Goal: Information Seeking & Learning: Learn about a topic

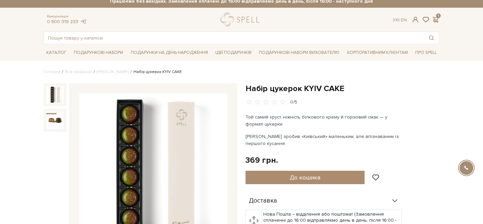
scroll to position [3, 0]
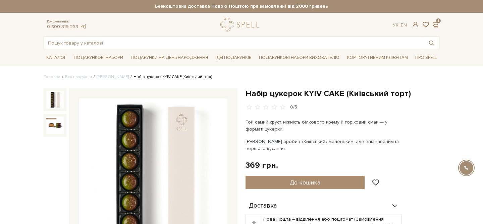
click at [356, 94] on h1 "Набір цукерок KYIV CAKE (Київський торт)" at bounding box center [343, 94] width 194 height 10
click at [392, 100] on div "Набір цукерок KYIV CAKE (Київський торт) 0/5" at bounding box center [343, 100] width 194 height 22
drag, startPoint x: 403, startPoint y: 95, endPoint x: 348, endPoint y: 93, distance: 54.7
click at [348, 93] on h1 "Набір цукерок KYIV CAKE (Київський торт)" at bounding box center [343, 94] width 194 height 10
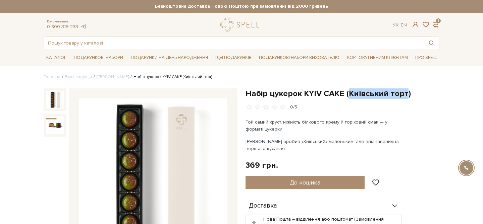
copy h1 "Київський торт"
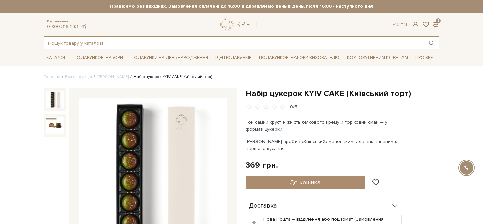
click at [178, 39] on input "text" at bounding box center [234, 43] width 380 height 12
paste input "Київський торт"
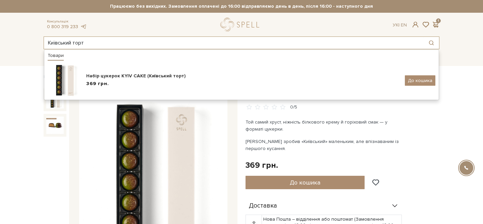
drag, startPoint x: 51, startPoint y: 40, endPoint x: 43, endPoint y: 40, distance: 8.1
click at [43, 40] on div "Київський торт Товари Набір цукерок KYIV CAKE (Київський торт) 369 грн. До коши…" at bounding box center [242, 43] width 404 height 13
drag, startPoint x: 88, startPoint y: 43, endPoint x: 0, endPoint y: 43, distance: 88.2
click at [0, 43] on header "Безкоштовна доставка Новою Поштою при замовленні від 2000 гривень Працюємо без …" at bounding box center [241, 24] width 483 height 49
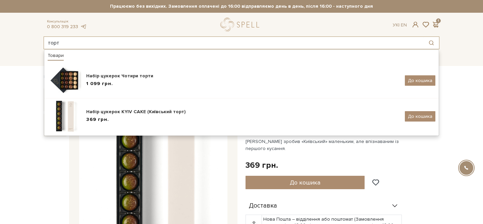
click at [57, 41] on input "торт" at bounding box center [234, 43] width 380 height 12
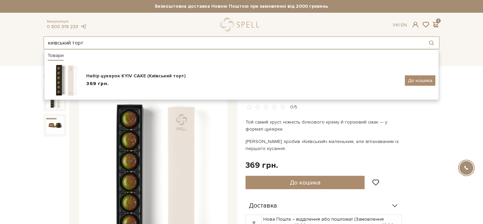
drag, startPoint x: 97, startPoint y: 42, endPoint x: 13, endPoint y: 41, distance: 83.2
click at [13, 42] on header "Безкоштовна доставка Новою Поштою при замовленні від 2000 гривень Працюємо без …" at bounding box center [241, 24] width 483 height 49
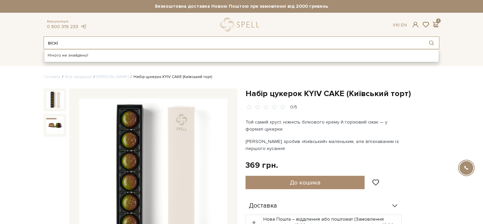
drag, startPoint x: 60, startPoint y: 45, endPoint x: 38, endPoint y: 45, distance: 22.1
click at [39, 45] on header "Безкоштовна доставка Новою Поштою при замовленні від 2000 гривень Працюємо без …" at bounding box center [241, 24] width 483 height 49
click at [82, 43] on input "вино" at bounding box center [234, 43] width 380 height 12
click at [96, 45] on input "з вино" at bounding box center [234, 43] width 380 height 12
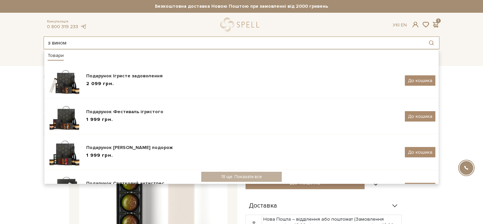
drag, startPoint x: 65, startPoint y: 40, endPoint x: 46, endPoint y: 39, distance: 19.2
click at [46, 39] on input "з вином" at bounding box center [234, 43] width 380 height 12
drag, startPoint x: 86, startPoint y: 39, endPoint x: 26, endPoint y: 39, distance: 60.7
click at [26, 39] on header "Безкоштовна доставка Новою Поштою при замовленні від 2000 гривень Працюємо без …" at bounding box center [241, 24] width 483 height 49
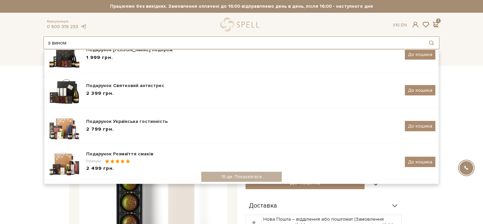
scroll to position [144, 0]
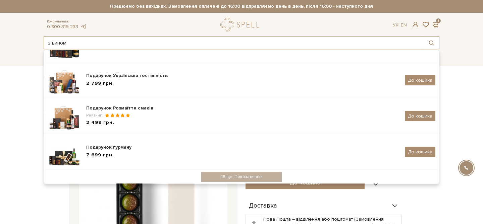
type input "з вином"
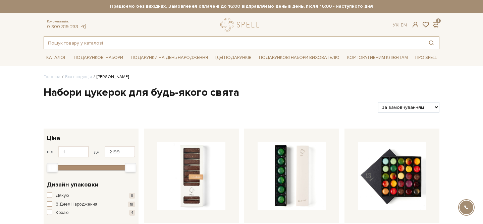
click at [89, 42] on input "text" at bounding box center [234, 43] width 380 height 12
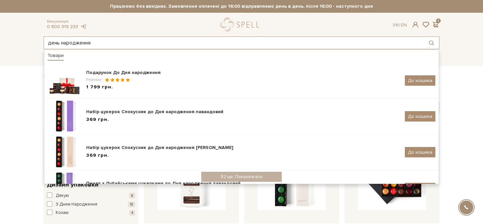
click at [82, 45] on input "день народження" at bounding box center [234, 43] width 380 height 12
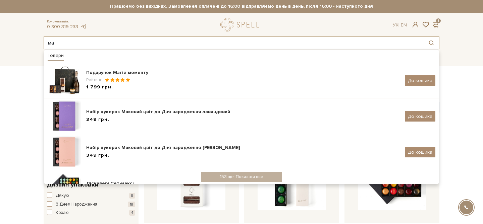
type input "м"
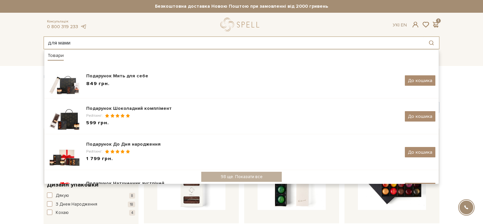
drag, startPoint x: 82, startPoint y: 40, endPoint x: 29, endPoint y: 39, distance: 53.0
click at [28, 39] on header "Безкоштовна доставка Новою Поштою при замовленні від 2000 гривень Працюємо без …" at bounding box center [241, 24] width 483 height 49
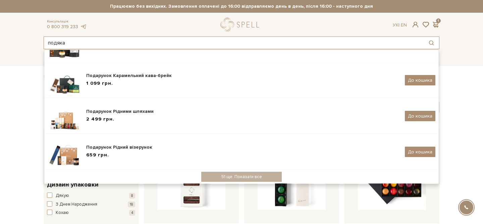
click at [63, 43] on input "подяка" at bounding box center [234, 43] width 380 height 12
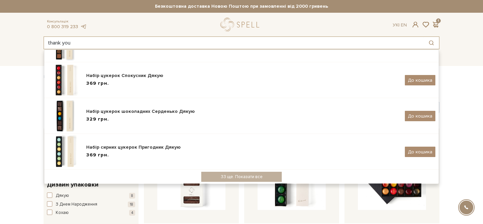
drag, startPoint x: 76, startPoint y: 45, endPoint x: 31, endPoint y: 45, distance: 45.3
click at [31, 45] on header "Безкоштовна доставка Новою Поштою при замовленні від 2000 гривень Працюємо без …" at bounding box center [241, 24] width 483 height 49
type input "d"
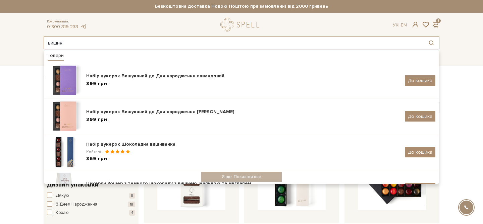
click at [59, 42] on input "вишня" at bounding box center [234, 43] width 380 height 12
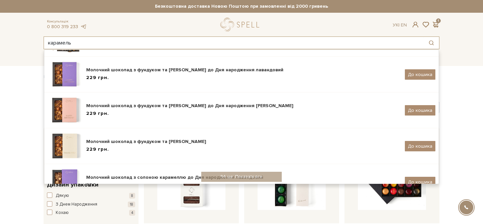
scroll to position [144, 0]
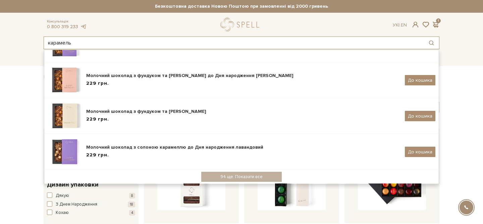
click at [53, 42] on input "карамель" at bounding box center [234, 43] width 380 height 12
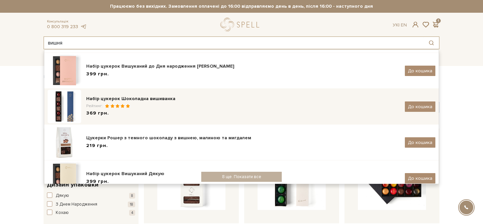
scroll to position [0, 0]
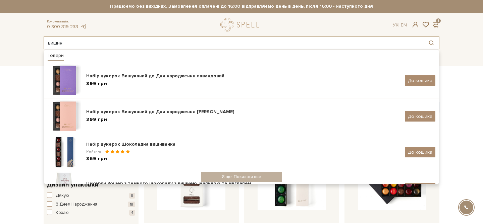
click at [60, 41] on input "вишня" at bounding box center [234, 43] width 380 height 12
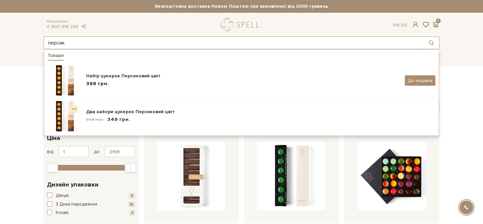
click at [53, 46] on input "персик" at bounding box center [234, 43] width 380 height 12
type input "персик"
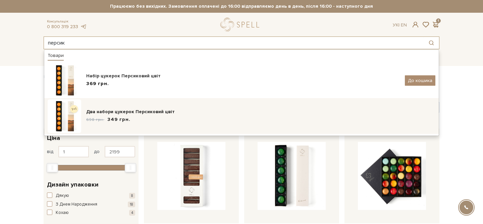
click at [67, 120] on img at bounding box center [65, 117] width 34 height 34
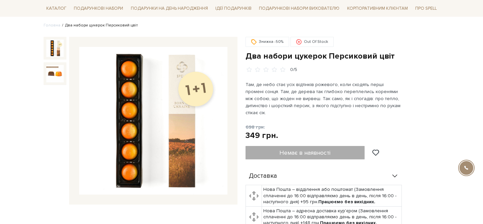
scroll to position [24, 0]
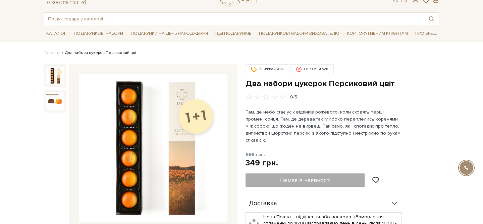
click at [303, 174] on div "Немає в наявності" at bounding box center [316, 180] width 141 height 13
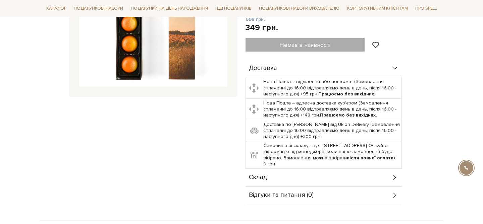
scroll to position [192, 0]
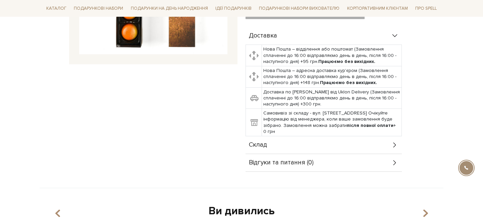
click at [319, 137] on div "Склад" at bounding box center [324, 145] width 156 height 17
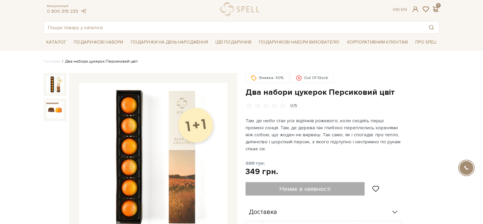
scroll to position [18, 0]
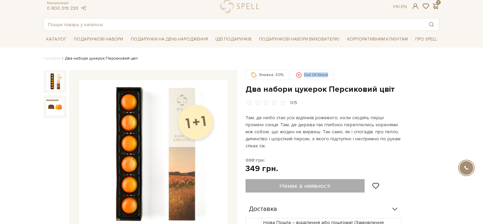
drag, startPoint x: 303, startPoint y: 74, endPoint x: 338, endPoint y: 80, distance: 34.7
click at [338, 80] on div "Знижка -50% Out Of Stock" at bounding box center [343, 75] width 194 height 11
click at [344, 71] on div "Знижка -50% Out Of Stock" at bounding box center [343, 75] width 194 height 11
click at [297, 74] on icon at bounding box center [298, 74] width 5 height 5
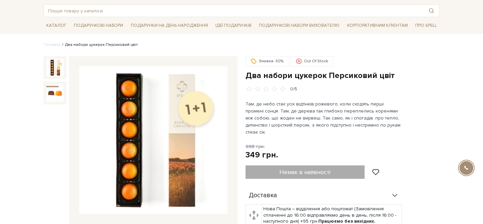
scroll to position [27, 0]
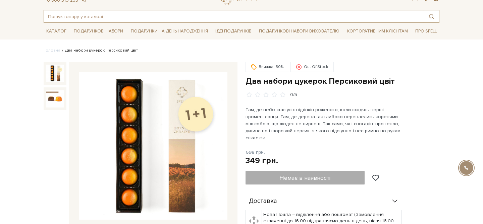
click at [106, 20] on input "text" at bounding box center [234, 16] width 380 height 12
click at [88, 17] on input "text" at bounding box center [234, 16] width 380 height 12
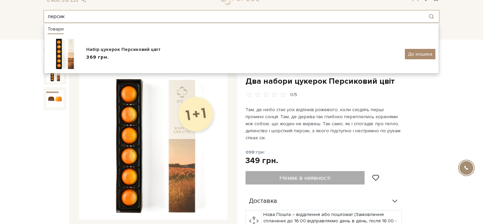
click at [63, 17] on input "персик" at bounding box center [234, 16] width 380 height 12
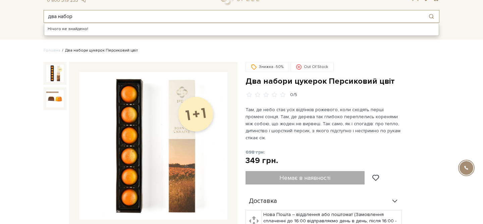
type input "два набори"
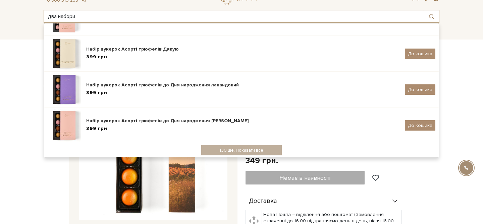
scroll to position [0, 0]
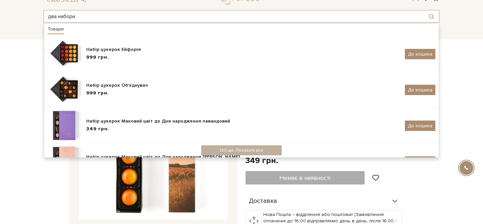
drag, startPoint x: 78, startPoint y: 12, endPoint x: 33, endPoint y: 12, distance: 45.0
drag, startPoint x: 89, startPoint y: 17, endPoint x: 0, endPoint y: 16, distance: 88.9
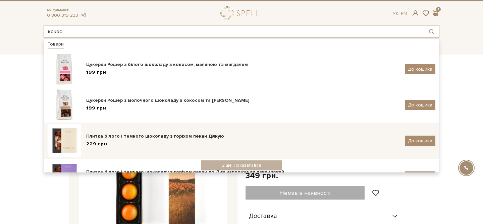
scroll to position [10, 0]
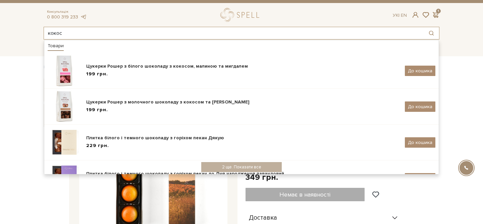
type input "кокос"
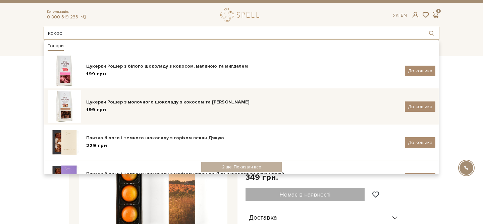
scroll to position [144, 0]
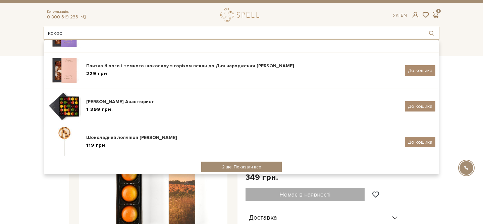
click at [238, 166] on div "2 ще. Показати все" at bounding box center [241, 167] width 81 height 10
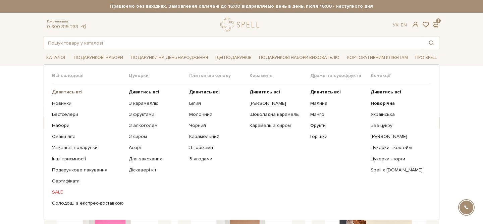
click at [61, 92] on b "Дивитись всі" at bounding box center [67, 92] width 31 height 6
click at [67, 91] on b "Дивитись всі" at bounding box center [67, 92] width 31 height 6
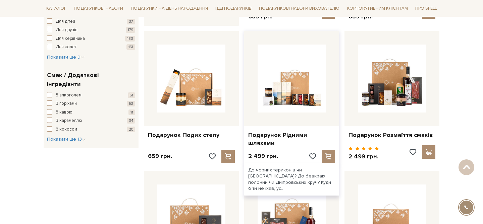
scroll to position [396, 0]
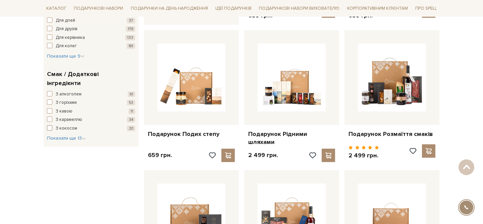
click at [49, 125] on span "button" at bounding box center [49, 127] width 5 height 5
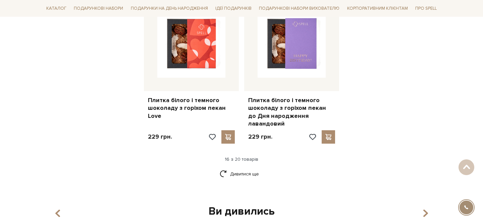
scroll to position [845, 0]
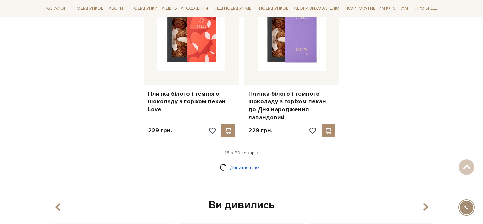
click at [238, 162] on link "Дивитися ще" at bounding box center [242, 168] width 44 height 12
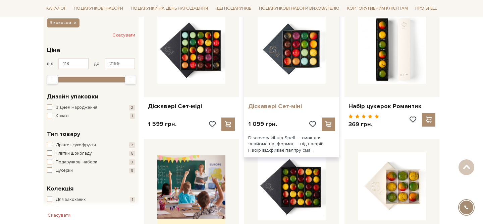
scroll to position [117, 0]
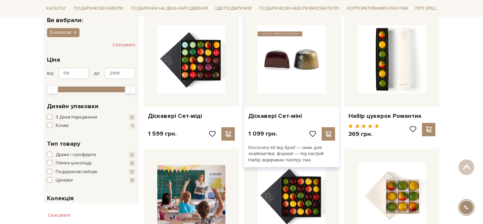
click at [301, 60] on img at bounding box center [292, 60] width 68 height 68
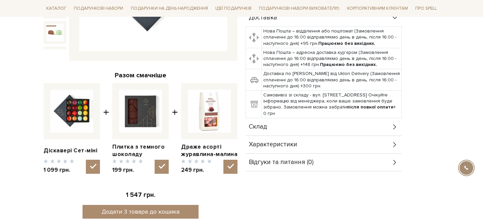
scroll to position [217, 0]
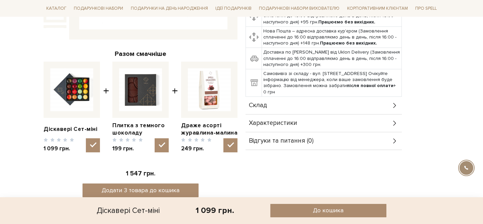
click at [313, 109] on div "Склад" at bounding box center [324, 105] width 156 height 17
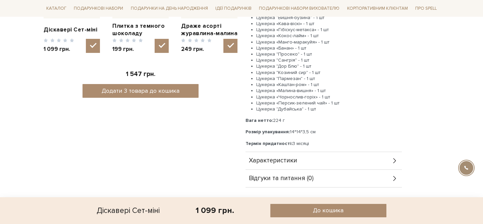
scroll to position [317, 0]
click at [308, 158] on div "Характеристики" at bounding box center [324, 160] width 156 height 17
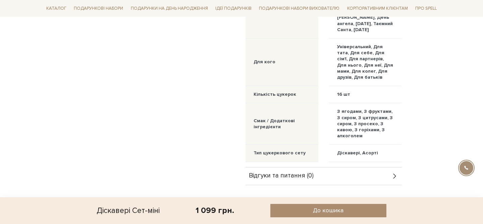
scroll to position [618, 0]
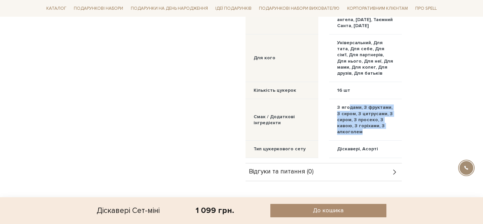
drag, startPoint x: 360, startPoint y: 138, endPoint x: 350, endPoint y: 116, distance: 24.2
click at [350, 116] on div "З ягодами, З фруктами, З сиром, З цитрусами, З сиром, З просеко, З кавою, З гор…" at bounding box center [365, 120] width 57 height 31
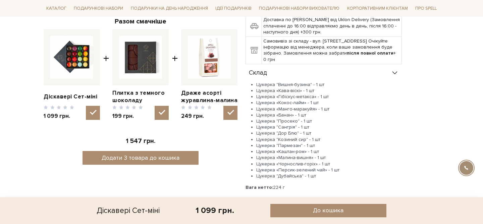
scroll to position [279, 0]
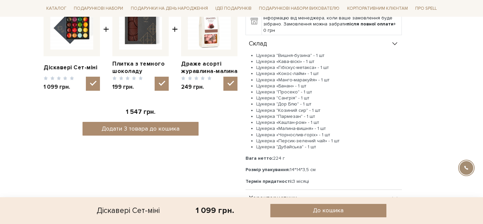
click at [289, 86] on li "Цукерка «Банан» - 1 шт" at bounding box center [329, 86] width 146 height 6
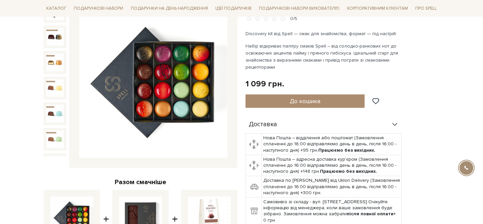
scroll to position [0, 0]
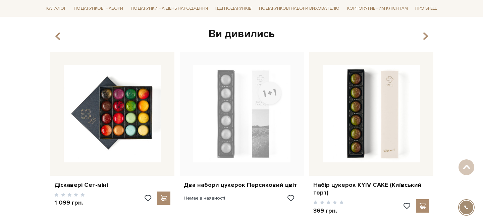
scroll to position [1028, 0]
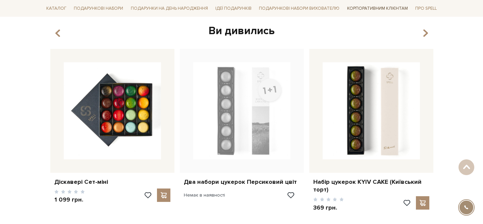
click at [360, 8] on link "Корпоративним клієнтам" at bounding box center [378, 8] width 66 height 11
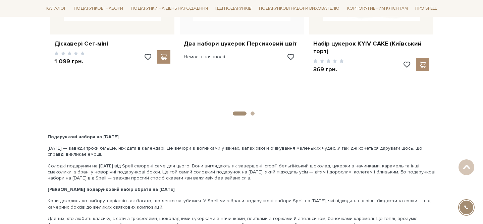
scroll to position [1131, 0]
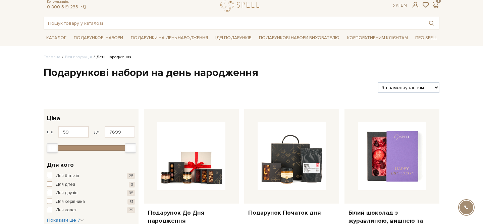
scroll to position [20, 0]
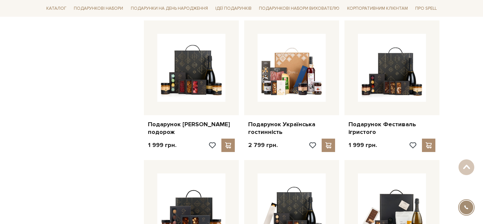
scroll to position [537, 0]
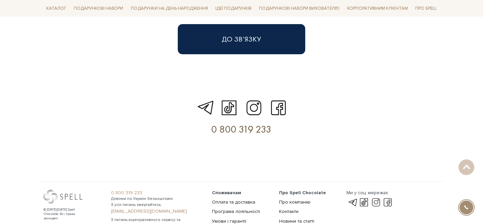
scroll to position [1996, 0]
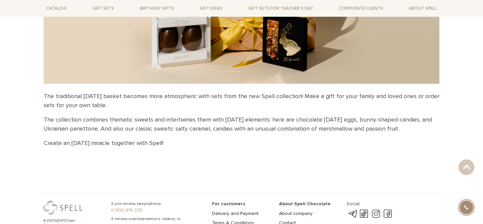
scroll to position [172, 0]
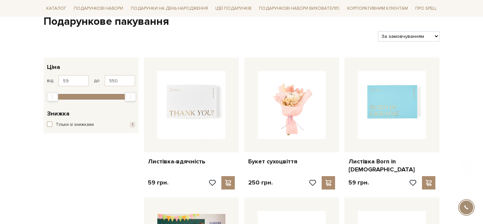
scroll to position [81, 0]
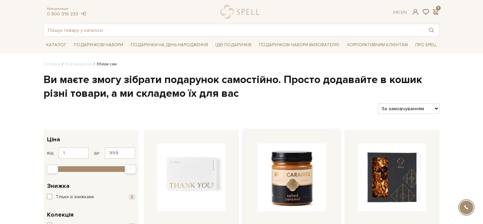
scroll to position [16, 0]
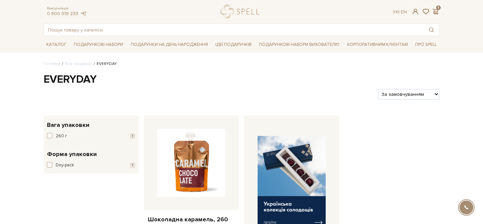
scroll to position [13, 0]
